Goal: Task Accomplishment & Management: Use online tool/utility

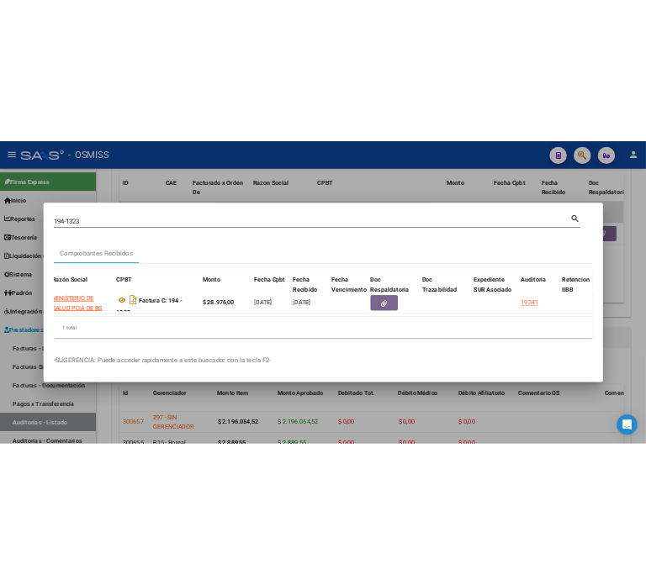
scroll to position [467, 0]
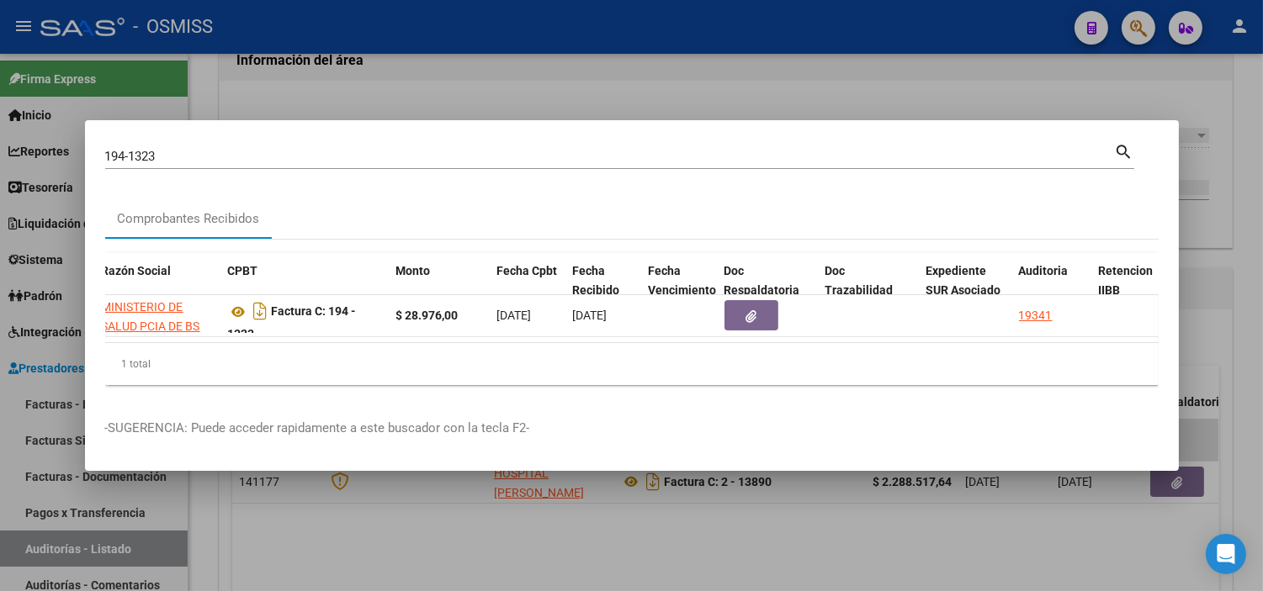
click at [645, 156] on input "194-1323" at bounding box center [609, 156] width 1009 height 15
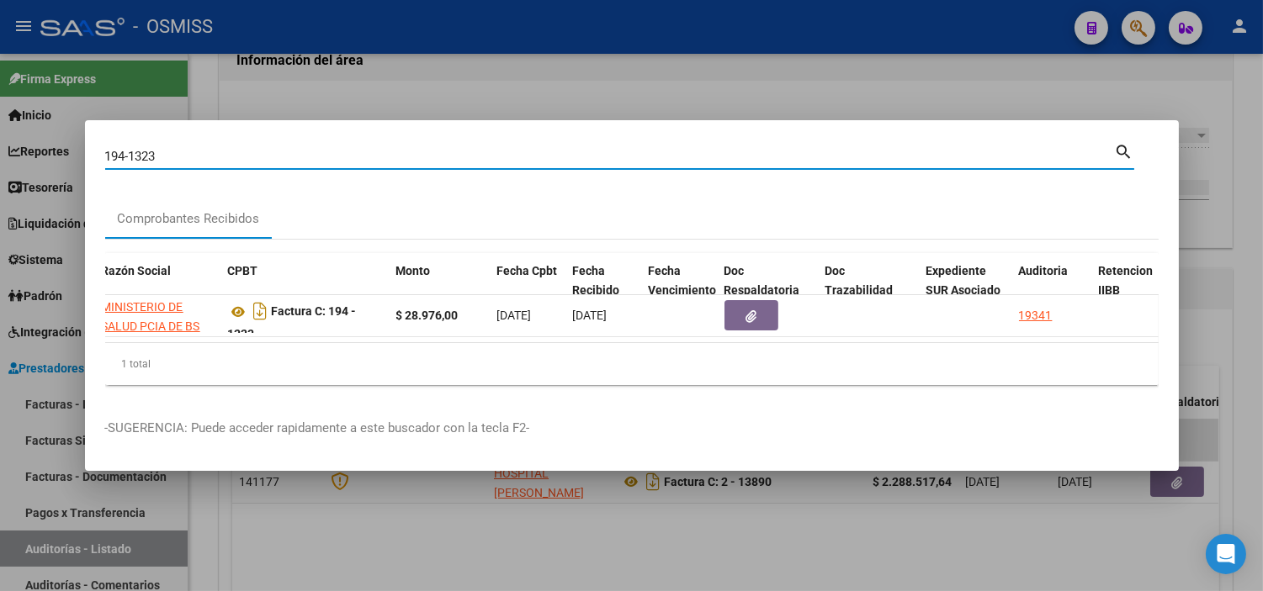
click at [645, 156] on input "194-1323" at bounding box center [609, 156] width 1009 height 15
paste input "0004-00000026"
type input "0004-00000026"
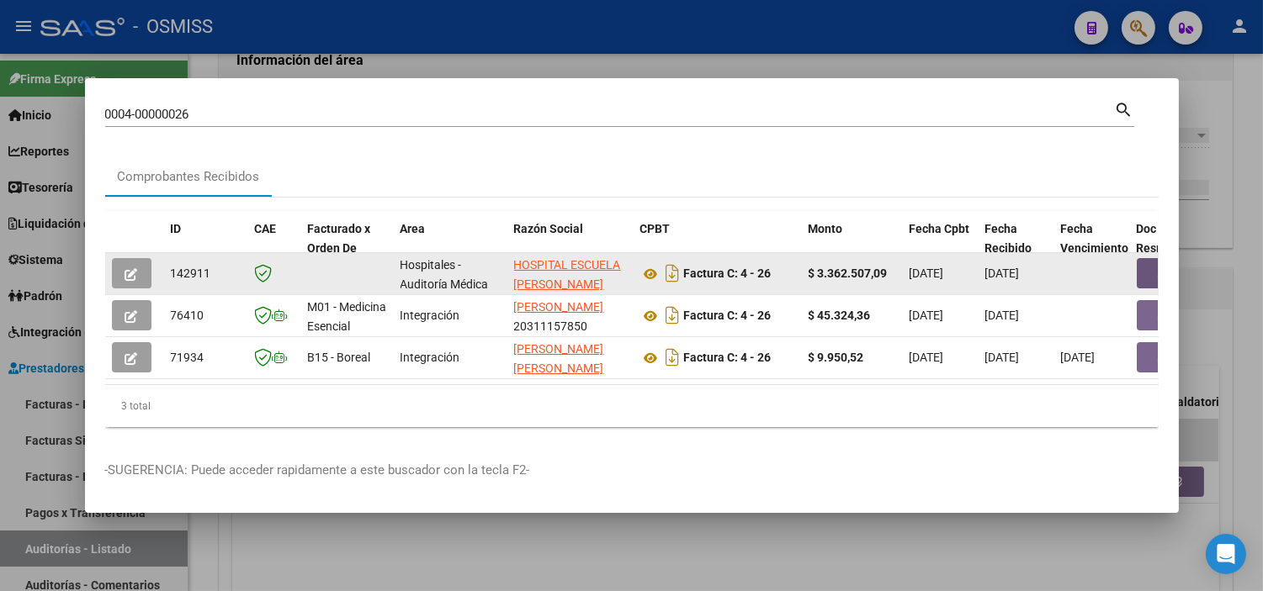
click at [645, 267] on button "button" at bounding box center [1163, 273] width 54 height 30
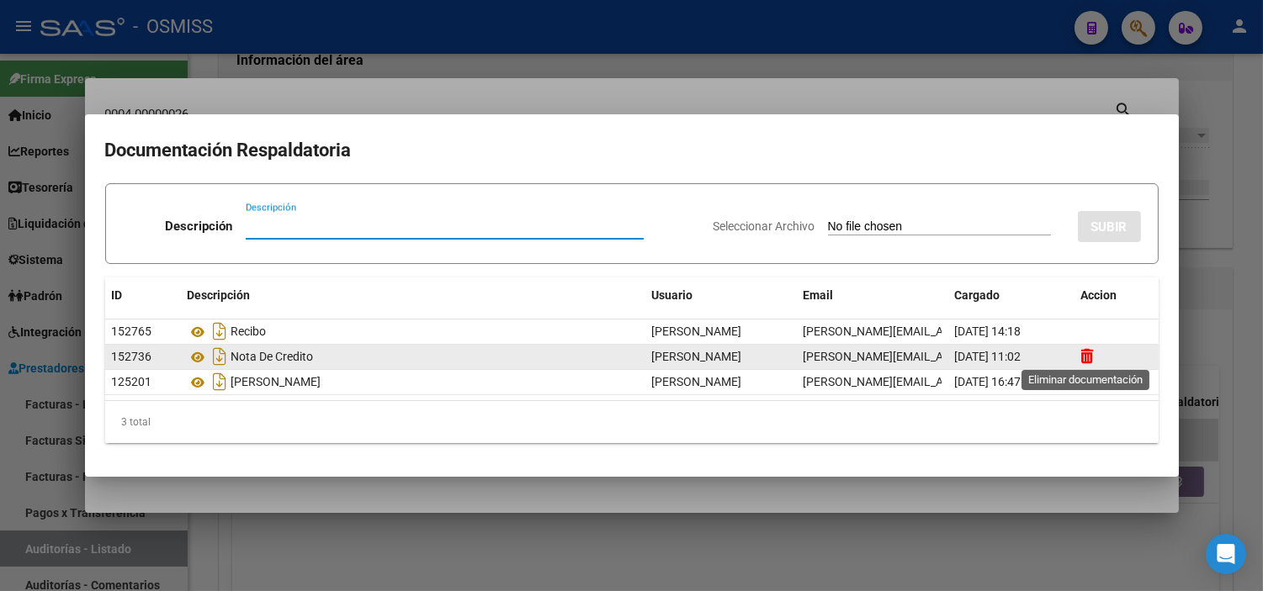
click at [645, 356] on icon at bounding box center [1087, 356] width 13 height 16
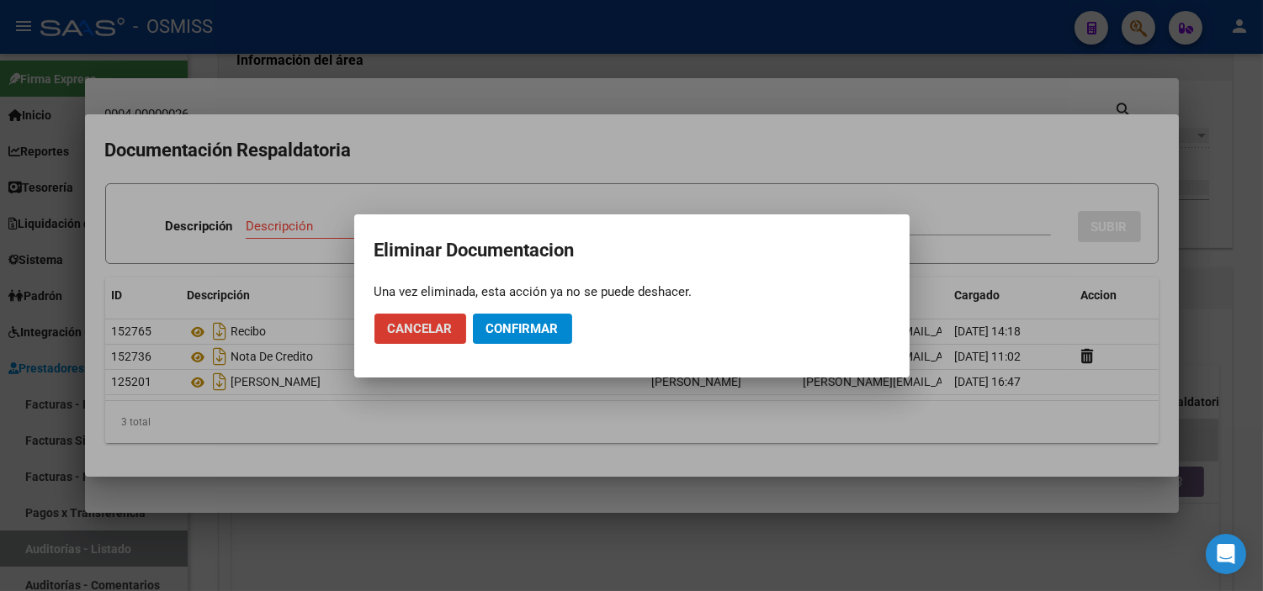
click at [540, 329] on span "Confirmar" at bounding box center [522, 328] width 72 height 15
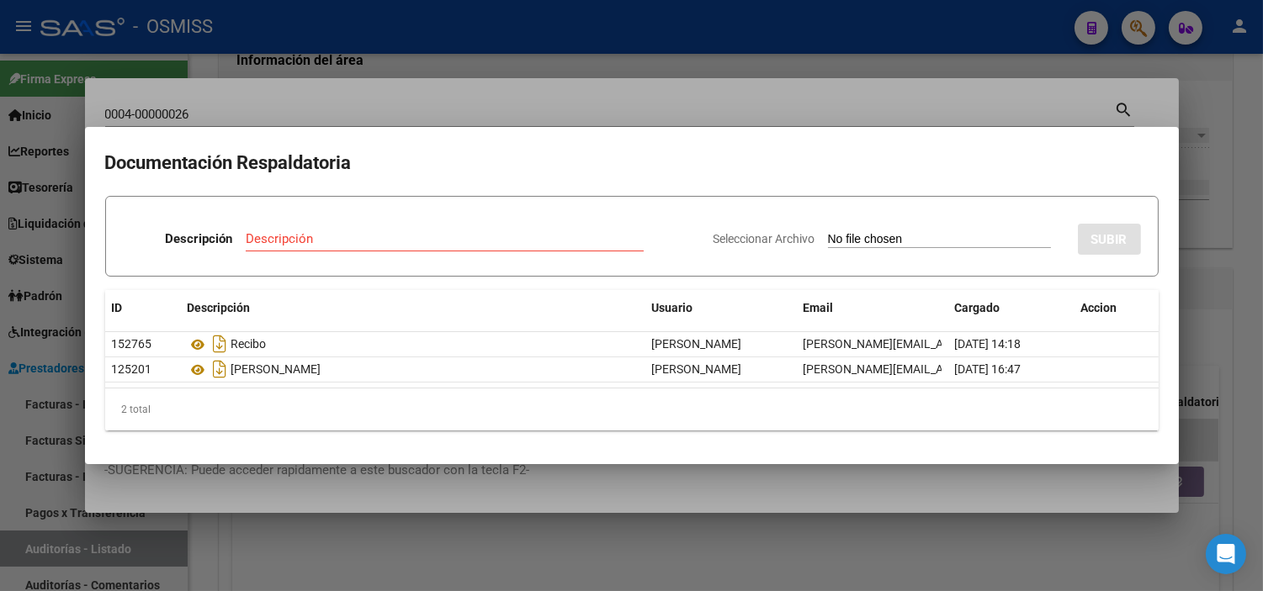
click at [645, 232] on input "Seleccionar Archivo" at bounding box center [939, 240] width 223 height 16
click at [645, 236] on input "Seleccionar Archivo" at bounding box center [939, 240] width 223 height 16
click at [645, 242] on input "Seleccionar Archivo" at bounding box center [939, 240] width 223 height 16
click at [645, 232] on input "Seleccionar Archivo" at bounding box center [939, 240] width 223 height 16
type input "C:\fakepath\FC. 26 HOSPITAL ESCUELA [PERSON_NAME].pdf"
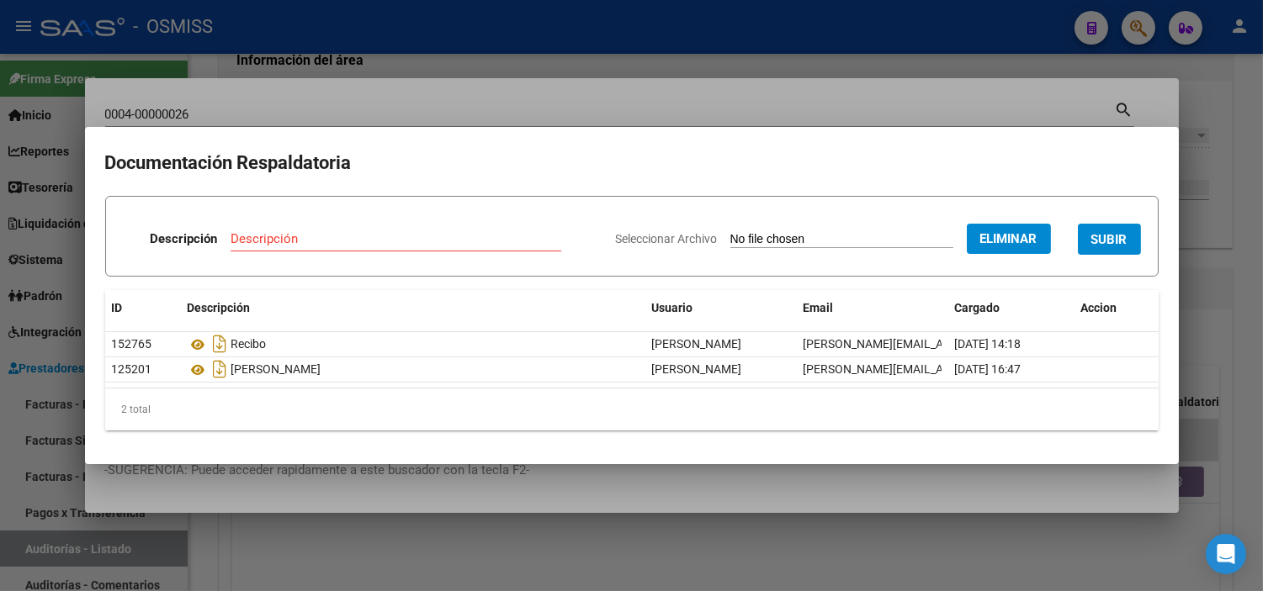
click at [397, 246] on div "Descripción" at bounding box center [395, 238] width 331 height 25
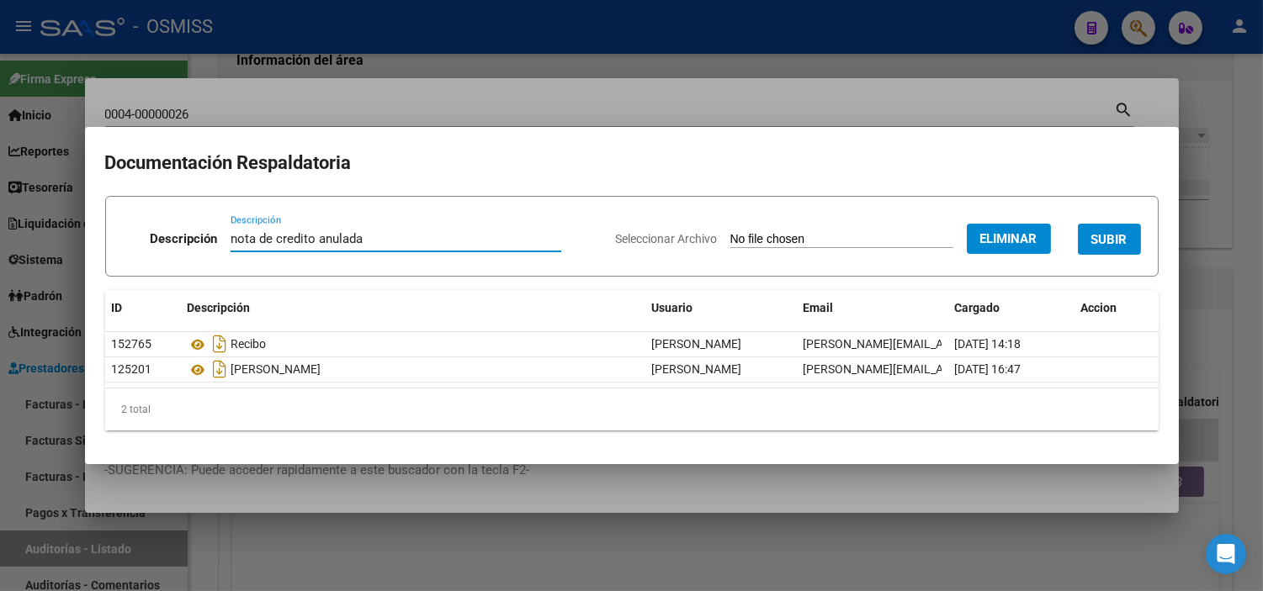
type input "nota de credito anulada"
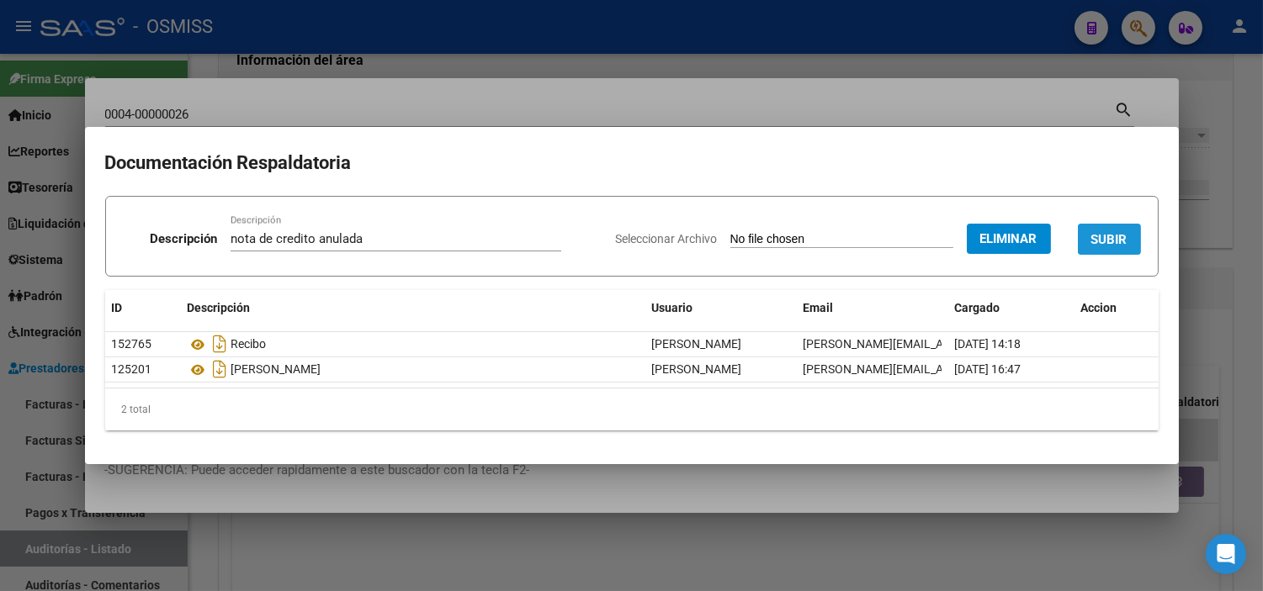
click at [645, 239] on span "SUBIR" at bounding box center [1109, 239] width 36 height 15
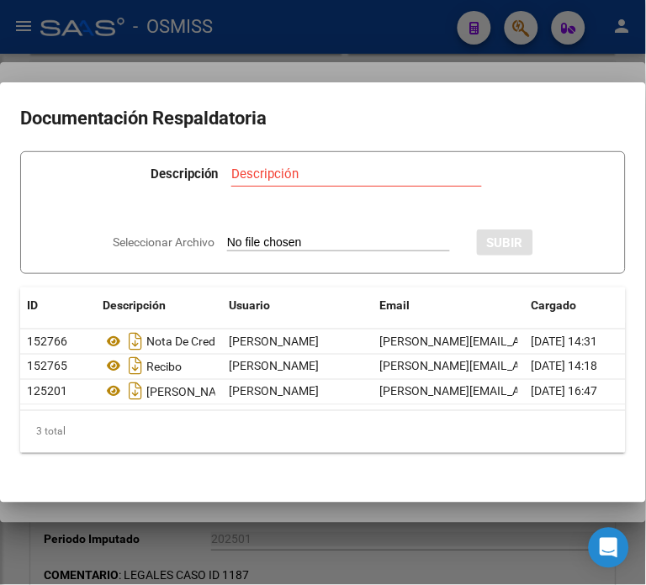
scroll to position [770, 0]
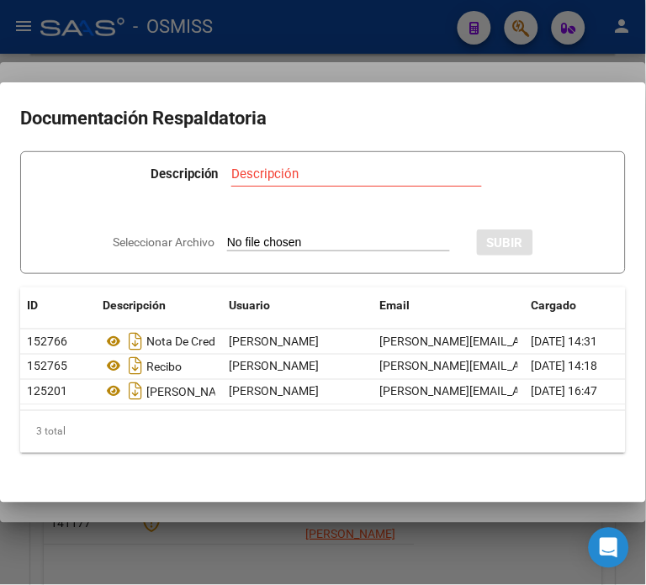
click at [222, 26] on div at bounding box center [323, 292] width 646 height 585
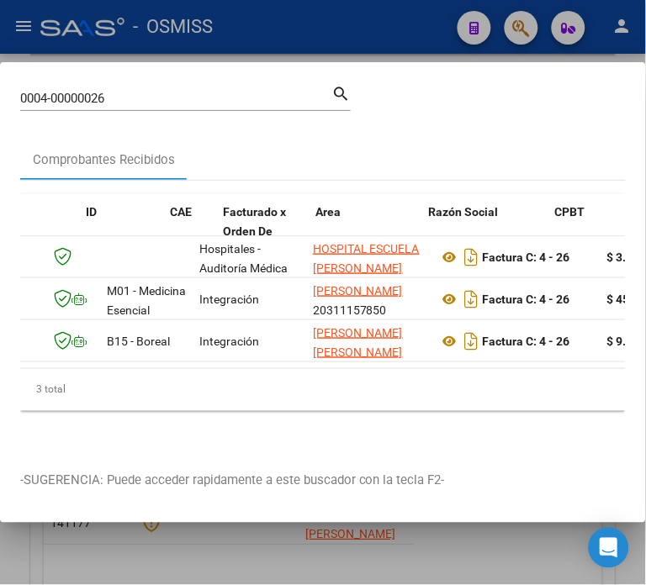
scroll to position [0, 0]
